Goal: Task Accomplishment & Management: Manage account settings

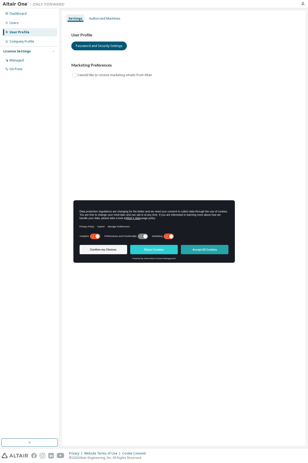
click at [203, 250] on button "Accept All Cookies" at bounding box center [204, 249] width 47 height 9
